Goal: Information Seeking & Learning: Compare options

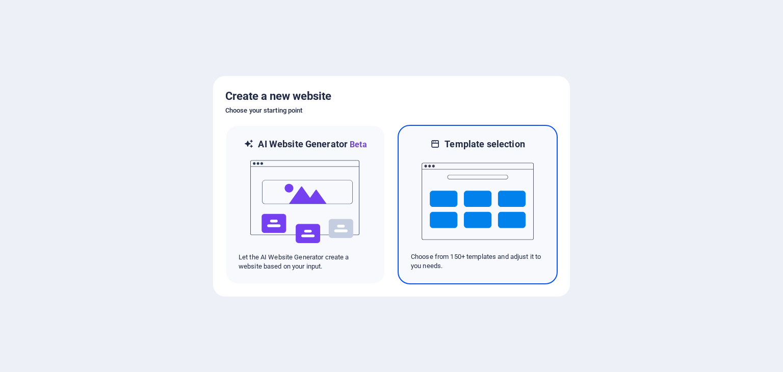
click at [458, 168] on img at bounding box center [478, 201] width 112 height 102
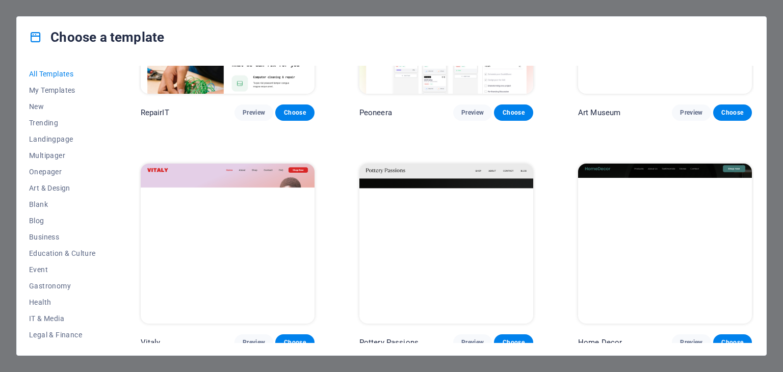
scroll to position [408, 0]
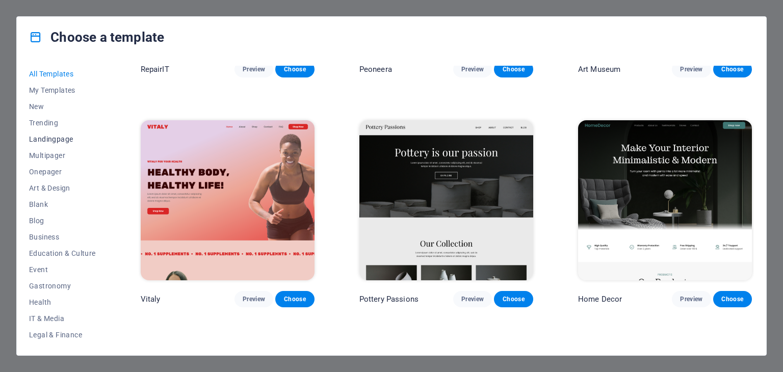
click at [47, 138] on span "Landingpage" at bounding box center [62, 139] width 67 height 8
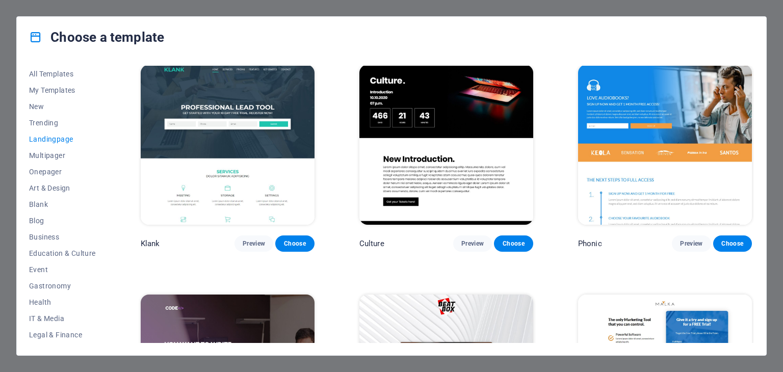
scroll to position [0, 0]
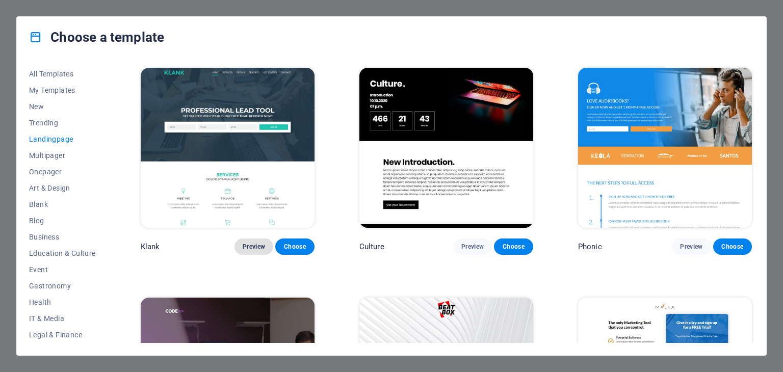
click at [247, 244] on span "Preview" at bounding box center [254, 247] width 22 height 8
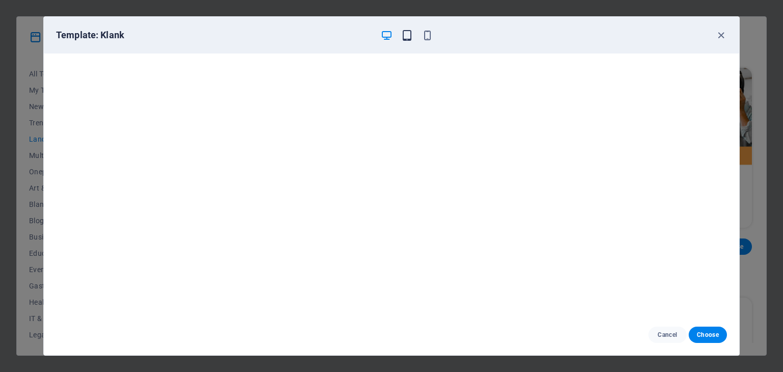
click at [410, 36] on icon "button" at bounding box center [407, 36] width 12 height 12
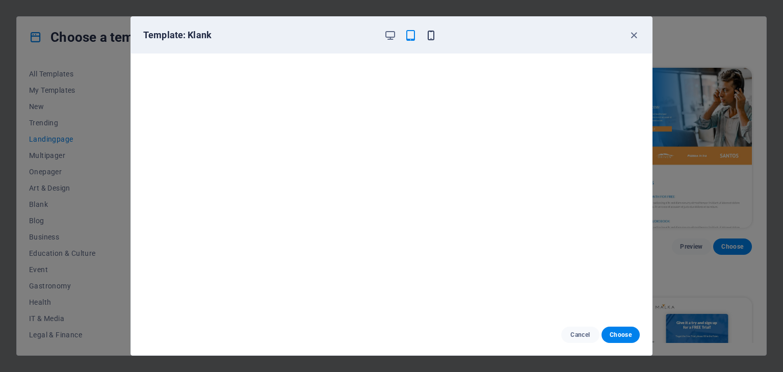
click at [425, 35] on icon "button" at bounding box center [431, 36] width 12 height 12
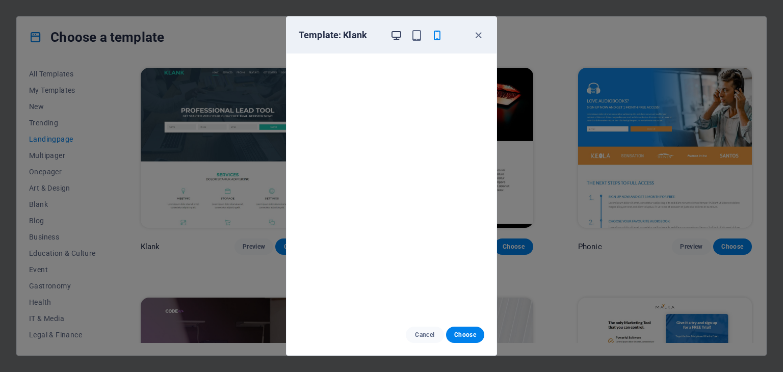
click at [397, 36] on icon "button" at bounding box center [396, 36] width 12 height 12
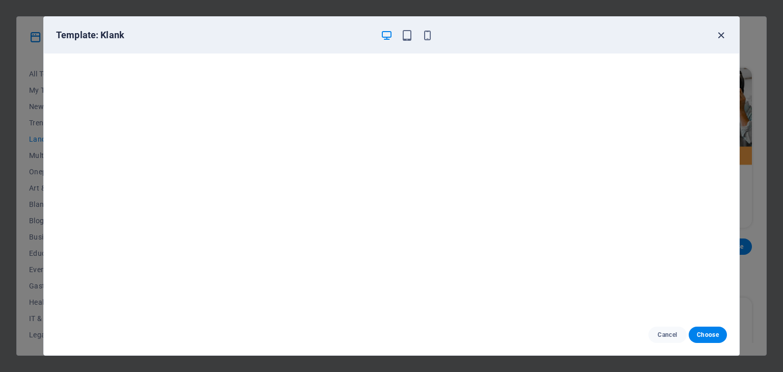
click at [723, 35] on icon "button" at bounding box center [721, 36] width 12 height 12
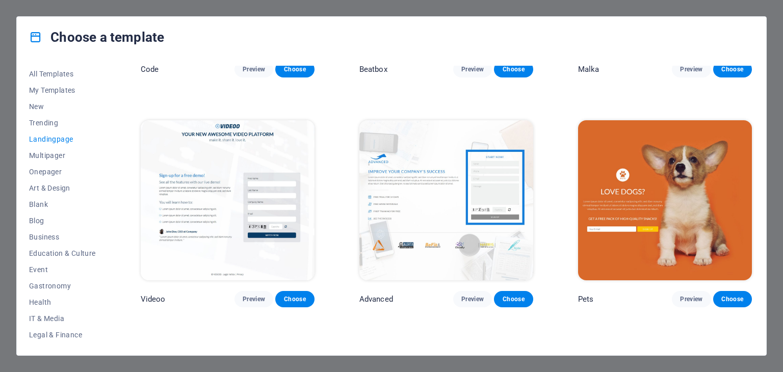
scroll to position [459, 0]
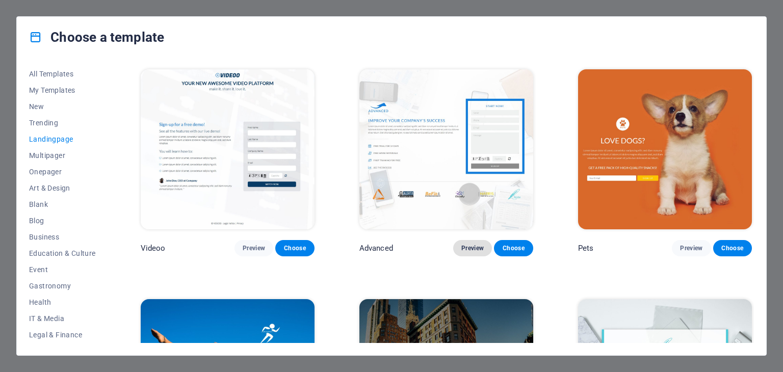
click at [466, 244] on span "Preview" at bounding box center [472, 248] width 22 height 8
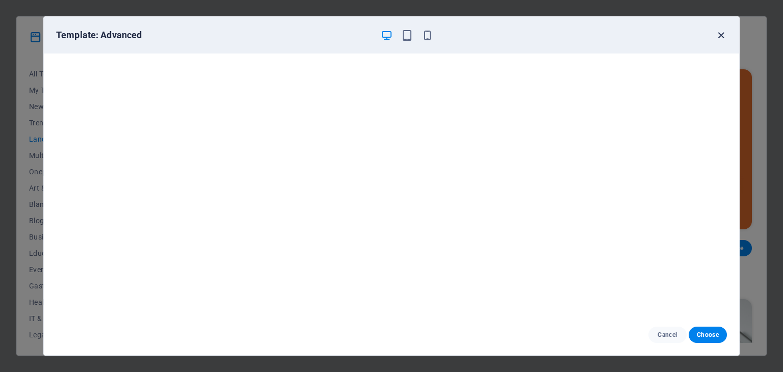
click at [717, 40] on icon "button" at bounding box center [721, 36] width 12 height 12
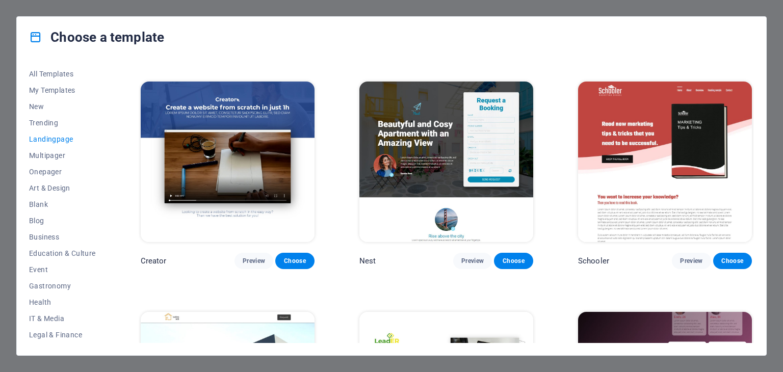
scroll to position [1121, 0]
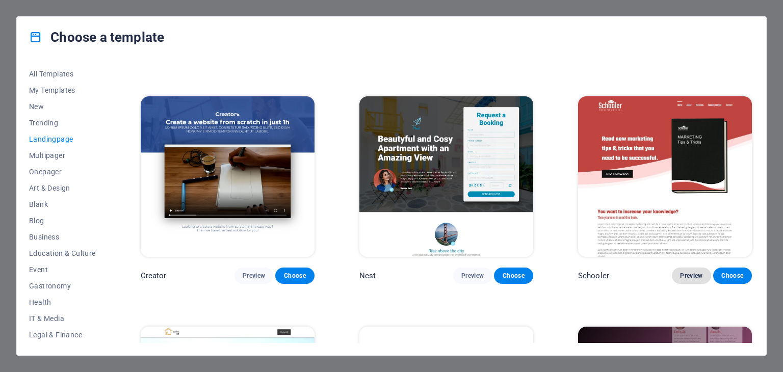
click at [688, 272] on span "Preview" at bounding box center [691, 276] width 22 height 8
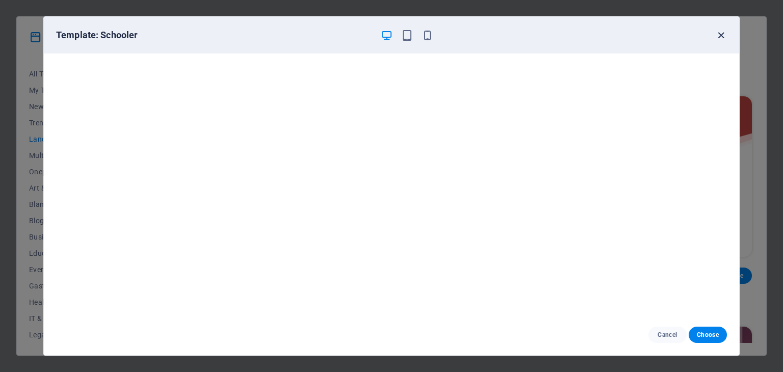
click at [722, 37] on icon "button" at bounding box center [721, 36] width 12 height 12
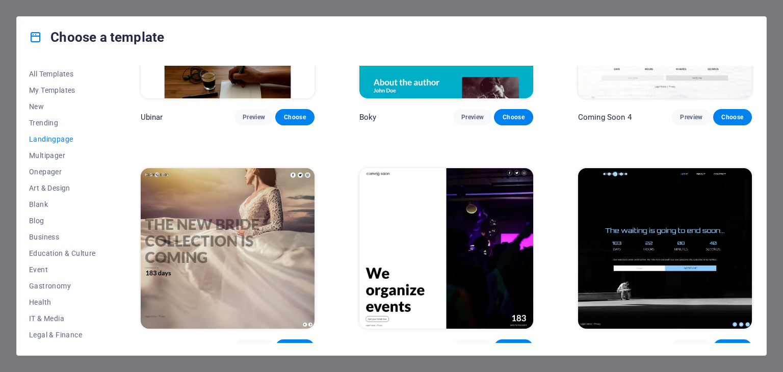
scroll to position [1743, 0]
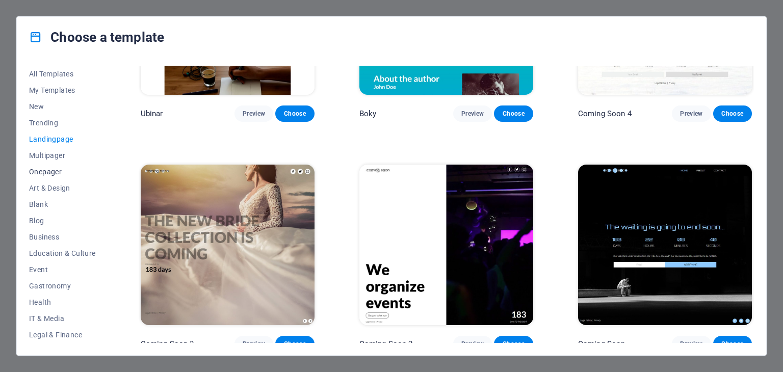
click at [57, 171] on span "Onepager" at bounding box center [62, 172] width 67 height 8
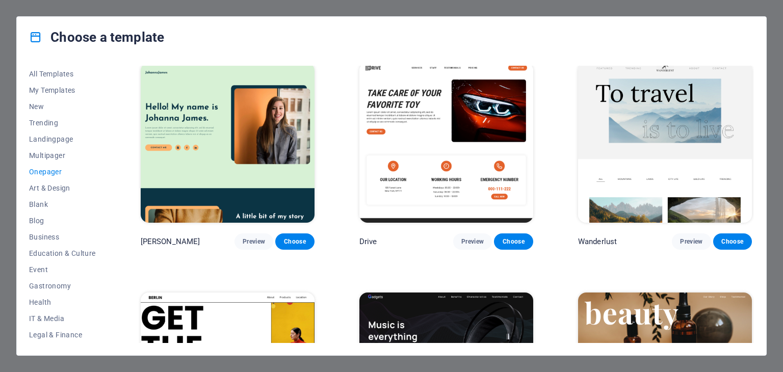
scroll to position [968, 0]
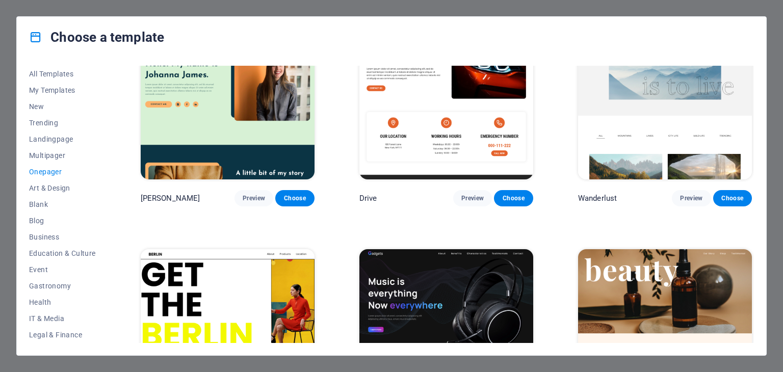
click at [689, 195] on span "Preview" at bounding box center [691, 198] width 22 height 8
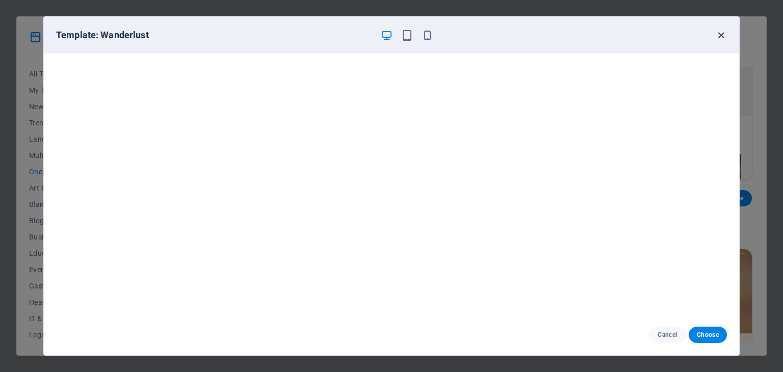
click at [725, 33] on icon "button" at bounding box center [721, 36] width 12 height 12
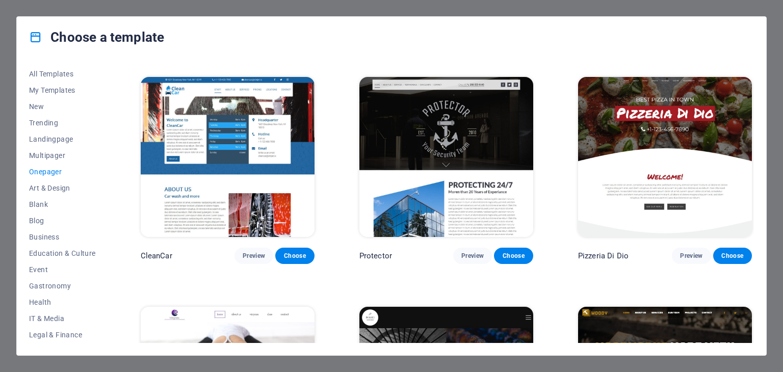
scroll to position [2039, 0]
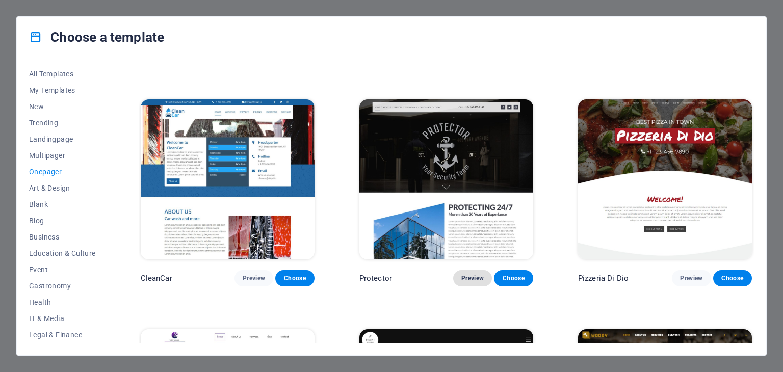
click at [475, 274] on span "Preview" at bounding box center [472, 278] width 22 height 8
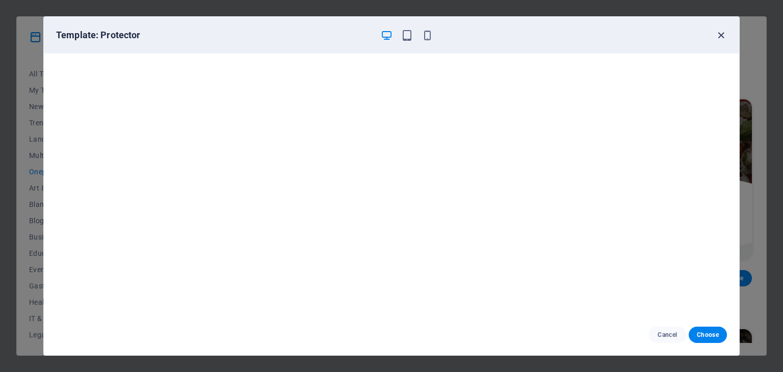
click at [720, 37] on icon "button" at bounding box center [721, 36] width 12 height 12
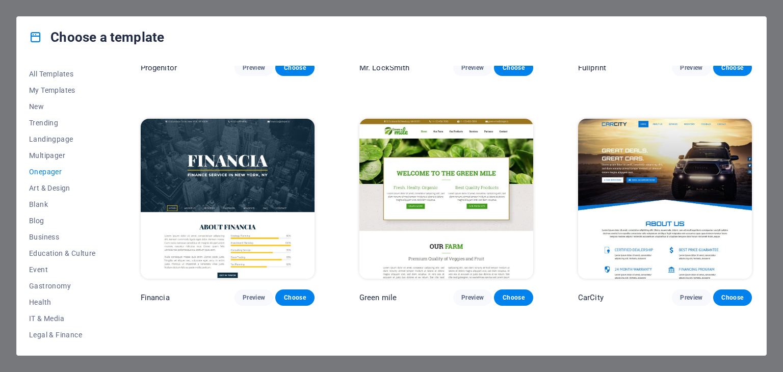
scroll to position [2956, 0]
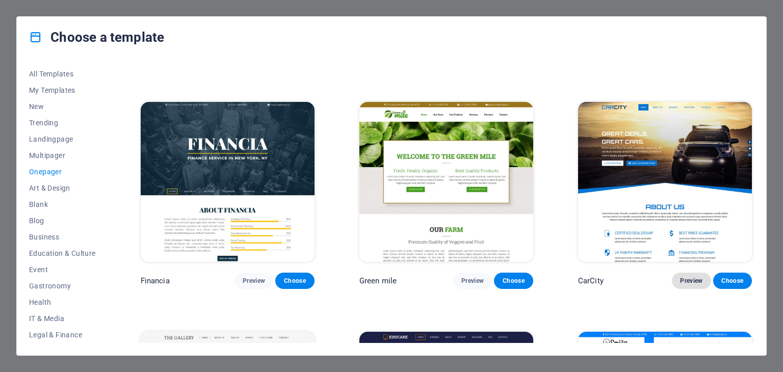
click at [683, 277] on span "Preview" at bounding box center [691, 281] width 22 height 8
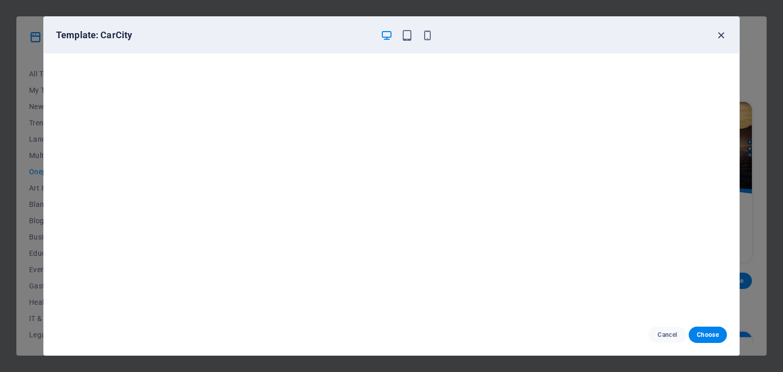
click at [718, 38] on icon "button" at bounding box center [721, 36] width 12 height 12
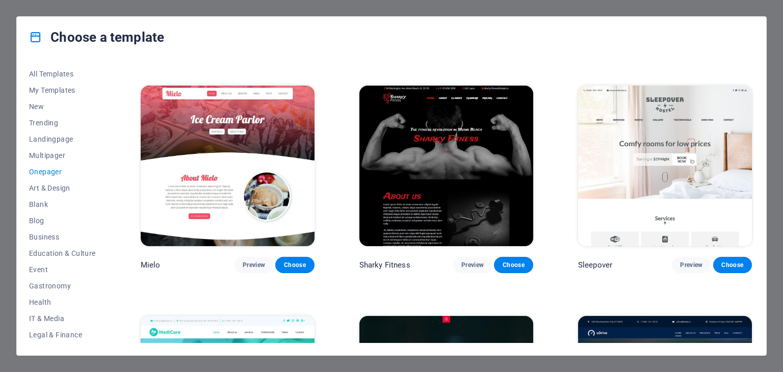
scroll to position [3415, 0]
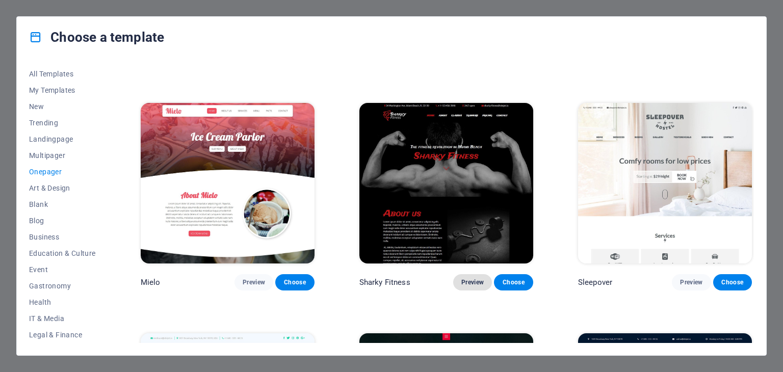
click at [473, 278] on span "Preview" at bounding box center [472, 282] width 22 height 8
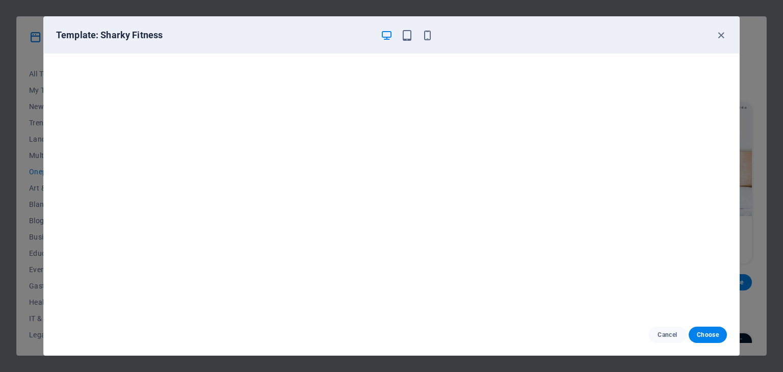
scroll to position [3, 0]
click at [718, 38] on icon "button" at bounding box center [721, 36] width 12 height 12
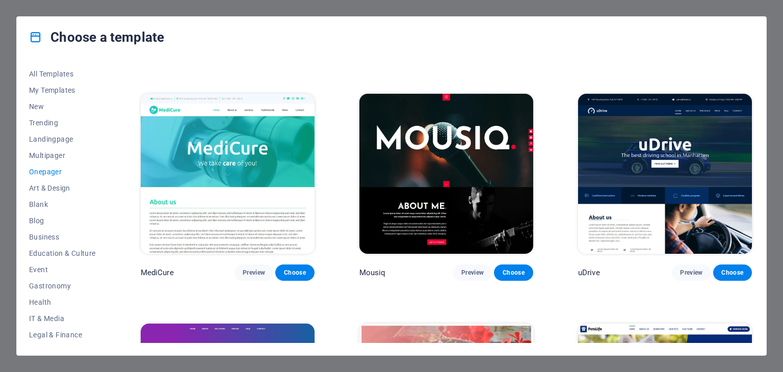
scroll to position [3670, 0]
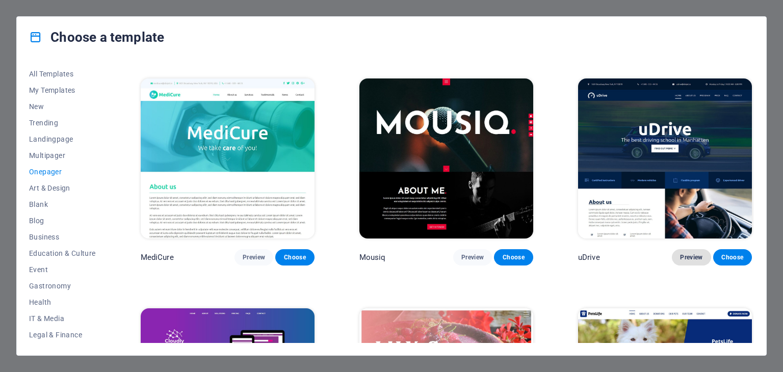
click at [689, 253] on span "Preview" at bounding box center [691, 257] width 22 height 8
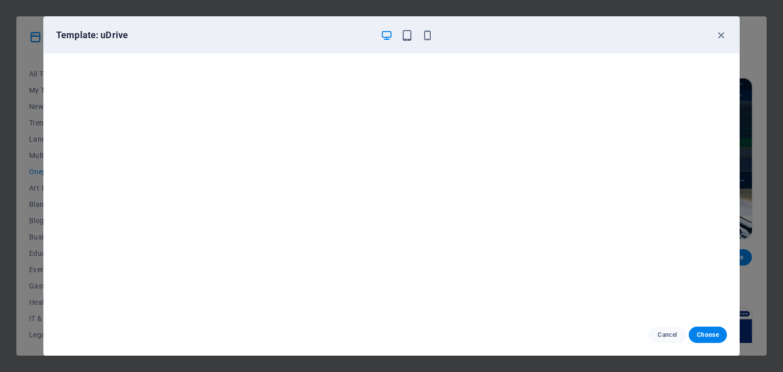
scroll to position [0, 0]
click at [426, 33] on icon "button" at bounding box center [428, 36] width 12 height 12
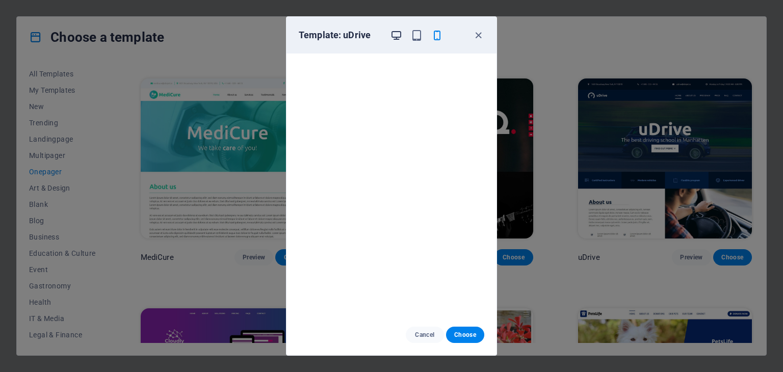
click at [396, 36] on icon "button" at bounding box center [396, 36] width 12 height 12
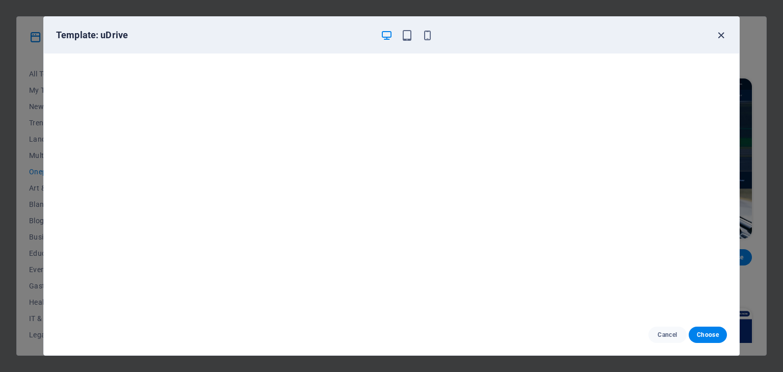
click at [718, 33] on icon "button" at bounding box center [721, 36] width 12 height 12
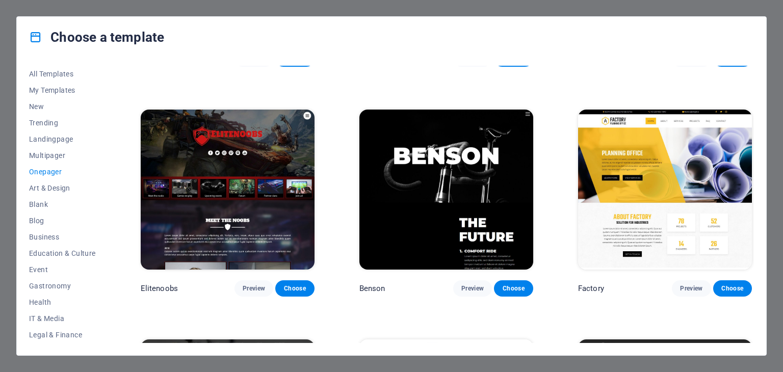
scroll to position [4333, 0]
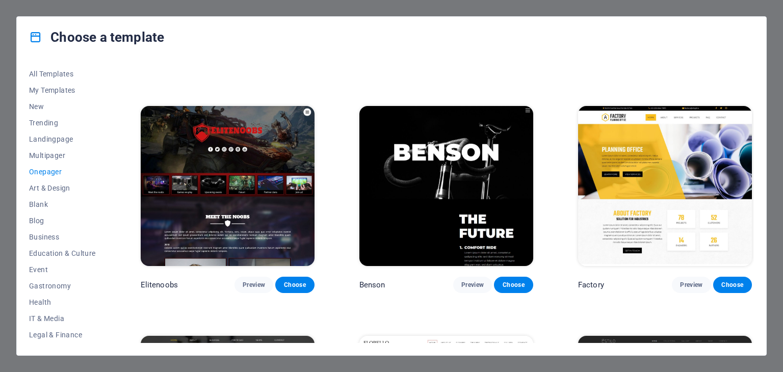
click at [230, 152] on img at bounding box center [228, 186] width 174 height 160
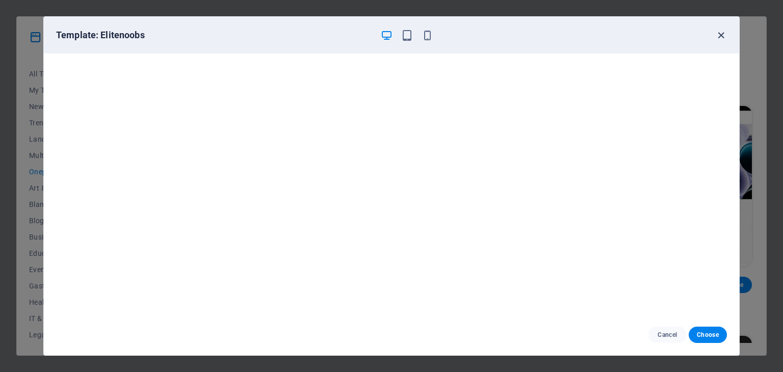
click at [720, 34] on icon "button" at bounding box center [721, 36] width 12 height 12
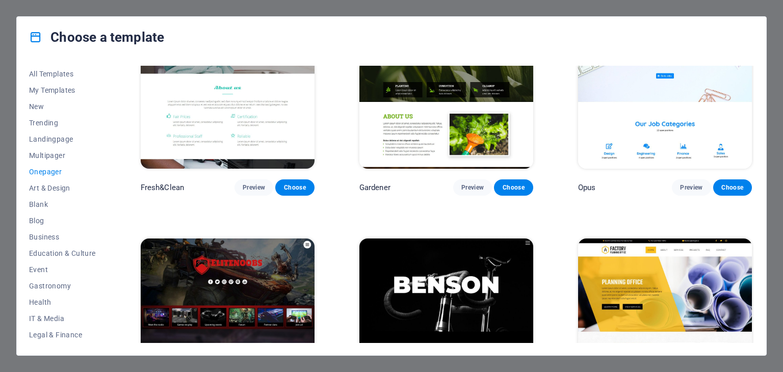
scroll to position [4312, 0]
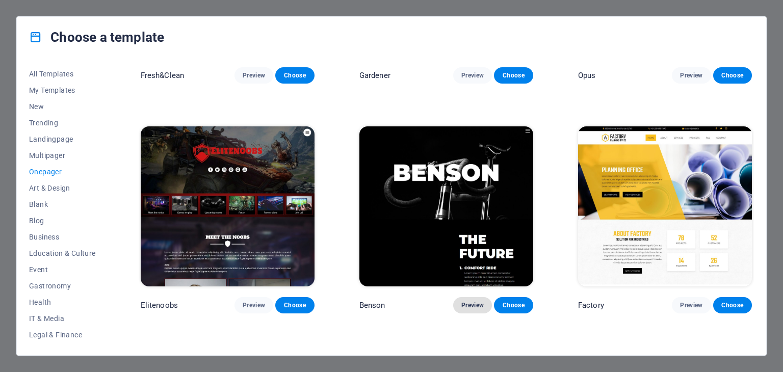
click at [478, 301] on span "Preview" at bounding box center [472, 305] width 22 height 8
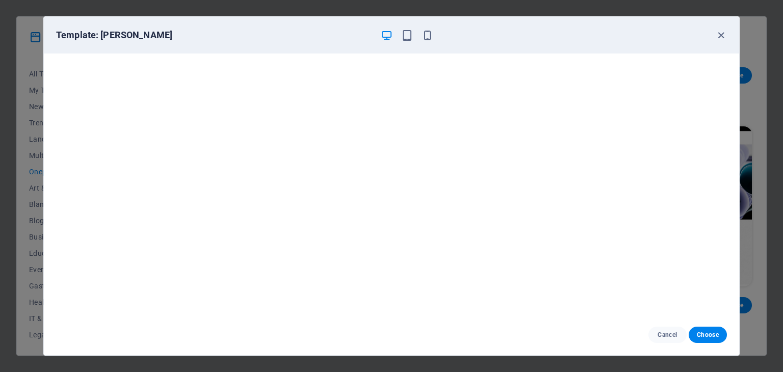
scroll to position [0, 0]
click at [404, 33] on icon "button" at bounding box center [407, 36] width 12 height 12
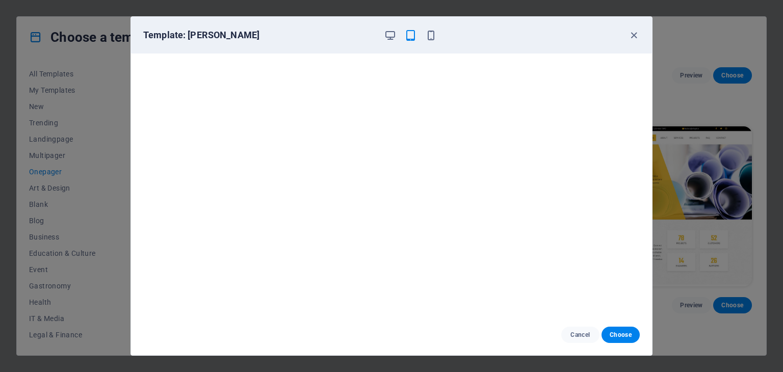
click at [437, 38] on div "Template: [PERSON_NAME]" at bounding box center [385, 35] width 484 height 12
click at [430, 35] on icon "button" at bounding box center [431, 36] width 12 height 12
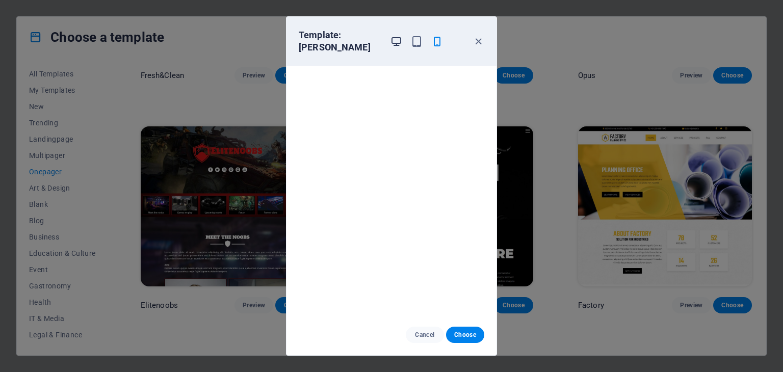
click at [398, 36] on icon "button" at bounding box center [396, 42] width 12 height 12
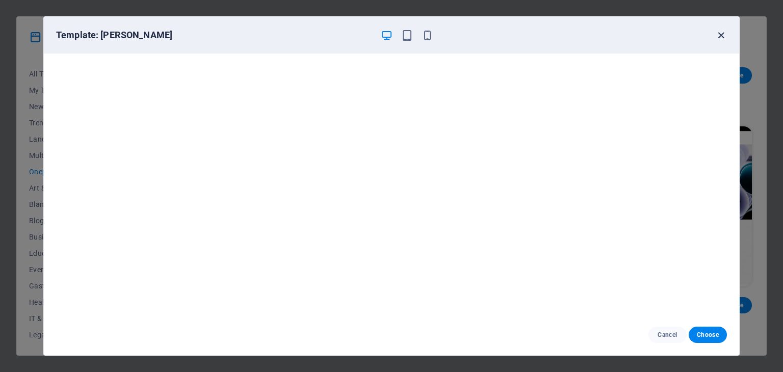
click at [720, 36] on icon "button" at bounding box center [721, 36] width 12 height 12
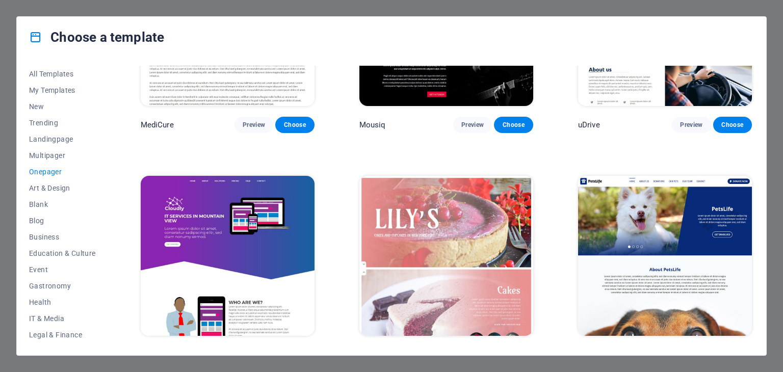
scroll to position [3548, 0]
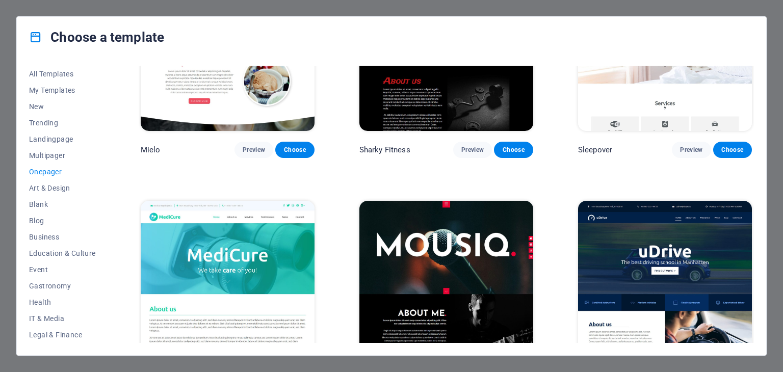
click at [460, 251] on img at bounding box center [446, 281] width 174 height 160
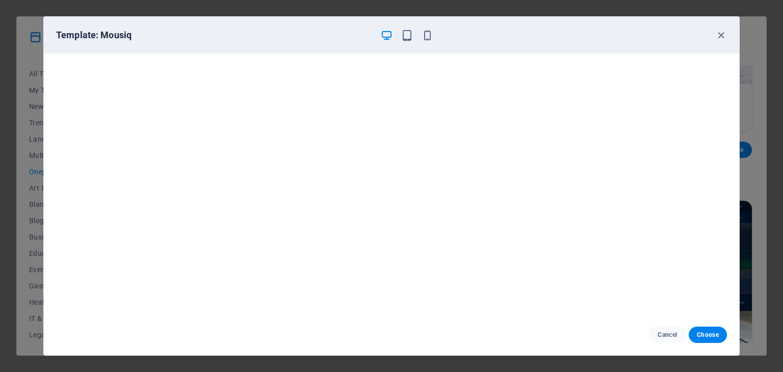
click at [387, 37] on icon "button" at bounding box center [387, 36] width 12 height 12
click at [719, 33] on icon "button" at bounding box center [721, 36] width 12 height 12
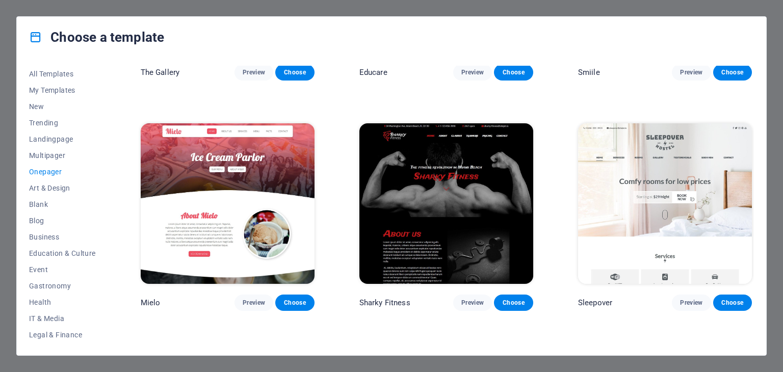
scroll to position [3344, 0]
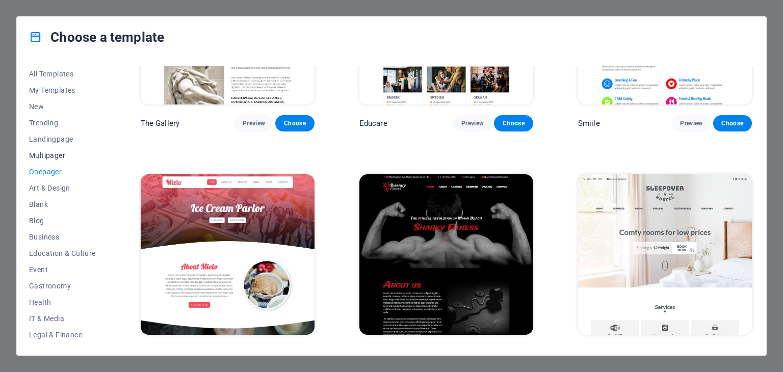
click at [64, 155] on span "Multipager" at bounding box center [62, 155] width 67 height 8
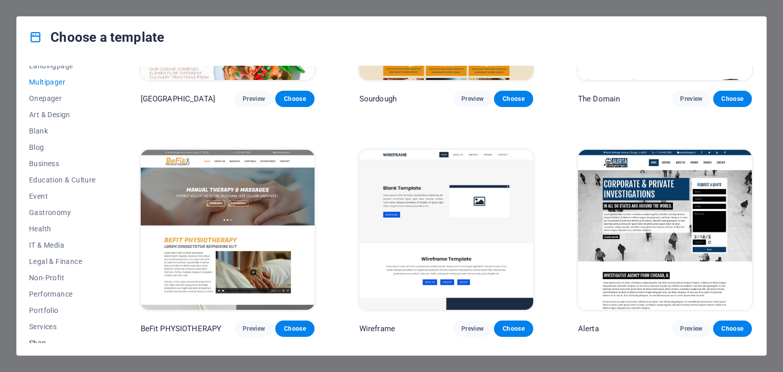
scroll to position [0, 0]
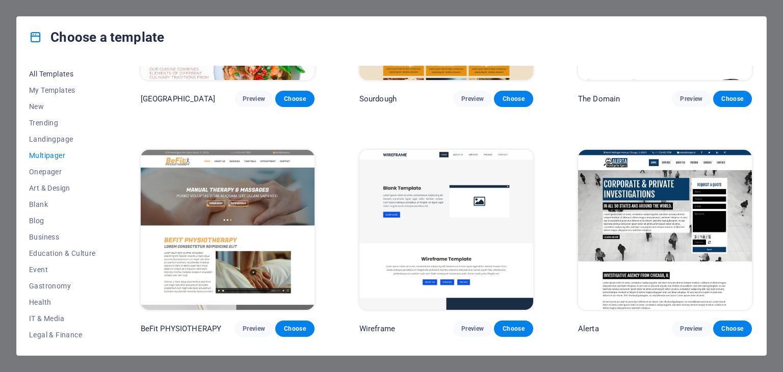
click at [69, 74] on span "All Templates" at bounding box center [62, 74] width 67 height 8
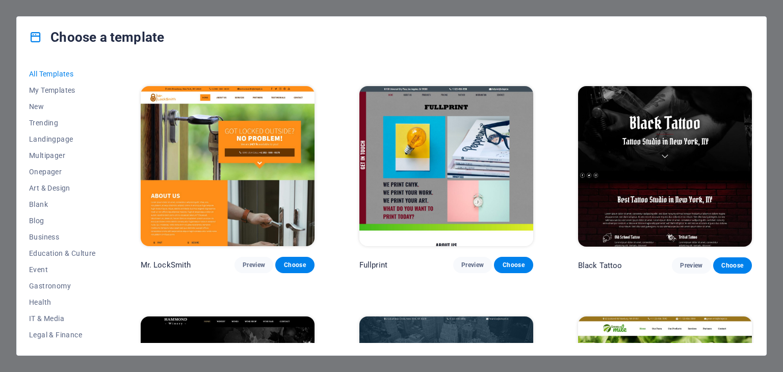
scroll to position [7062, 0]
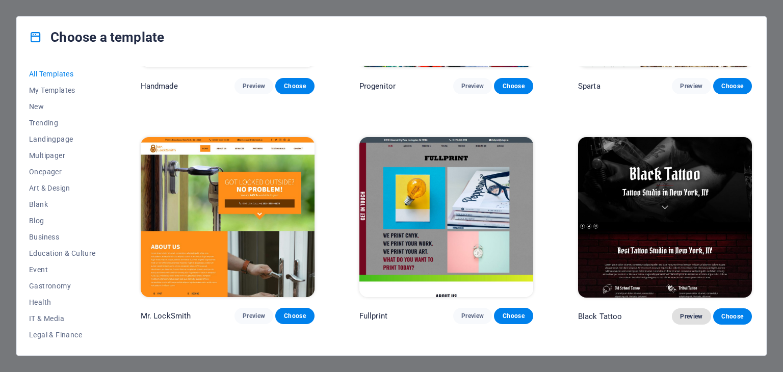
click at [688, 312] on span "Preview" at bounding box center [691, 316] width 22 height 8
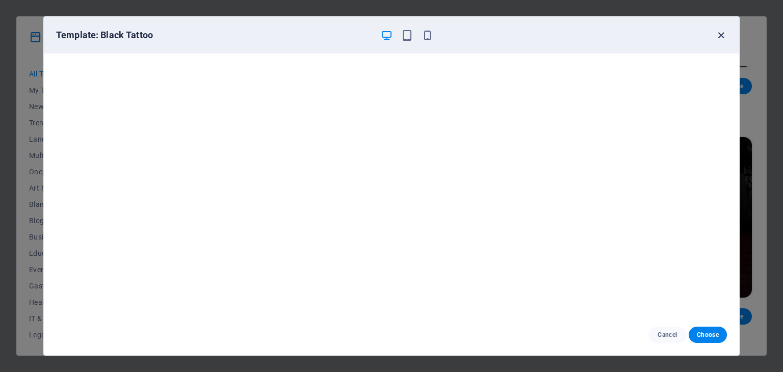
click at [721, 33] on icon "button" at bounding box center [721, 36] width 12 height 12
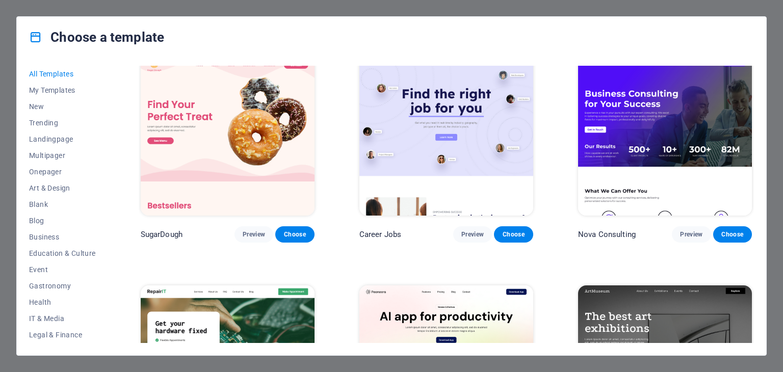
scroll to position [0, 0]
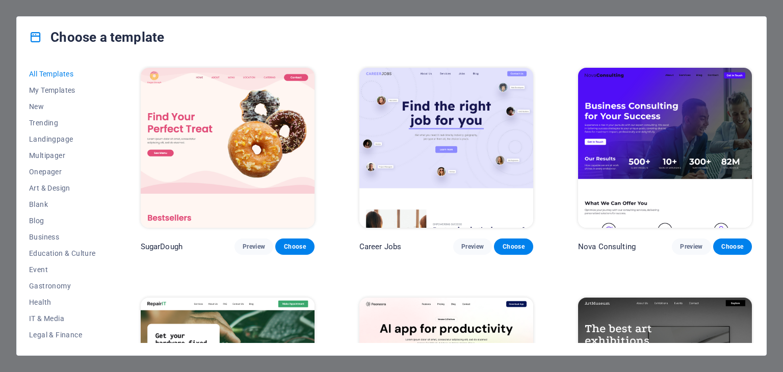
click at [13, 16] on div "Choose a template All Templates My Templates New Trending Landingpage Multipage…" at bounding box center [391, 186] width 783 height 372
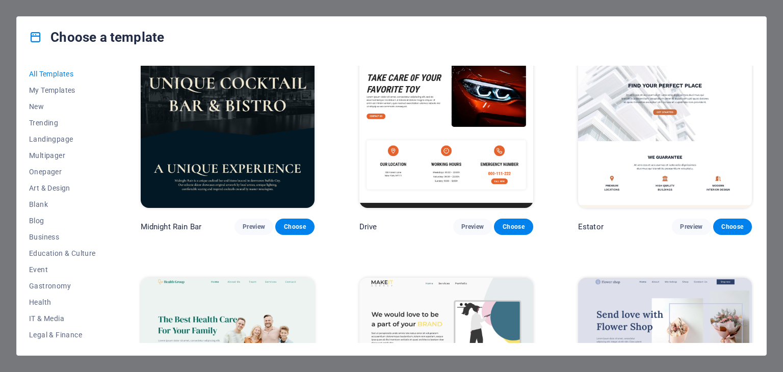
scroll to position [2702, 0]
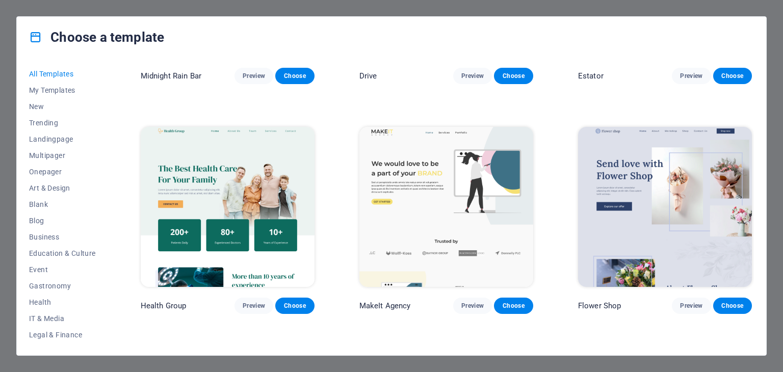
drag, startPoint x: 754, startPoint y: 124, endPoint x: 750, endPoint y: 238, distance: 113.7
click at [750, 238] on div "All Templates My Templates New Trending Landingpage Multipager Onepager Art & D…" at bounding box center [391, 207] width 749 height 298
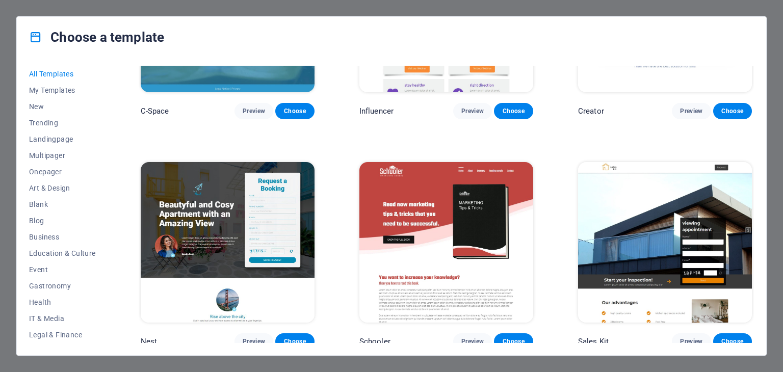
scroll to position [13196, 0]
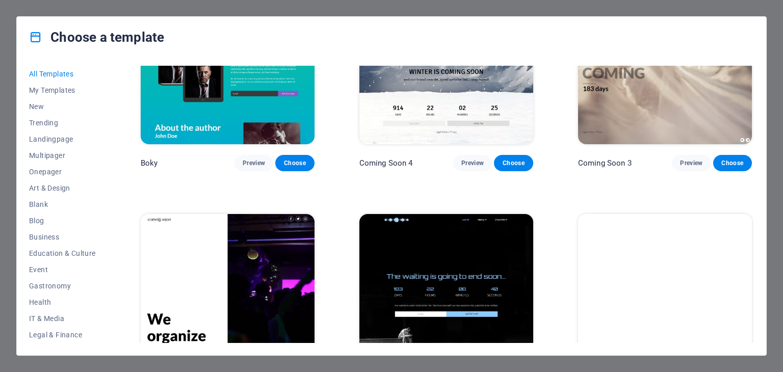
click at [4, 9] on div "Choose a template All Templates My Templates New Trending Landingpage Multipage…" at bounding box center [391, 186] width 783 height 372
click at [41, 92] on span "My Templates" at bounding box center [62, 90] width 67 height 8
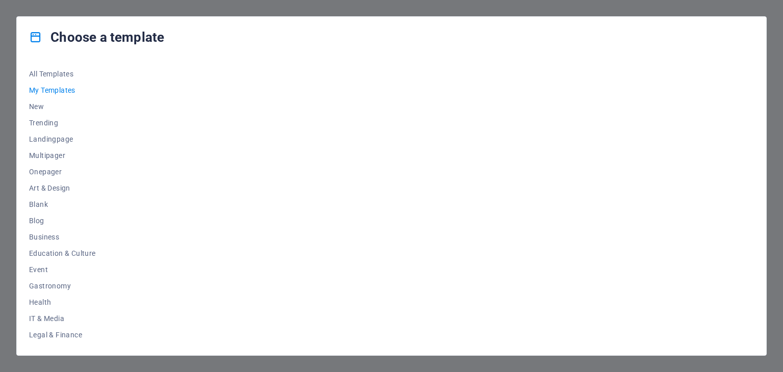
scroll to position [0, 0]
click at [740, 25] on div "Choose a template" at bounding box center [391, 37] width 749 height 41
click at [756, 31] on div "Choose a template" at bounding box center [391, 37] width 749 height 41
click at [14, 265] on div "Choose a template All Templates My Templates New Trending Landingpage Multipage…" at bounding box center [391, 186] width 783 height 372
